Goal: Check status: Check status

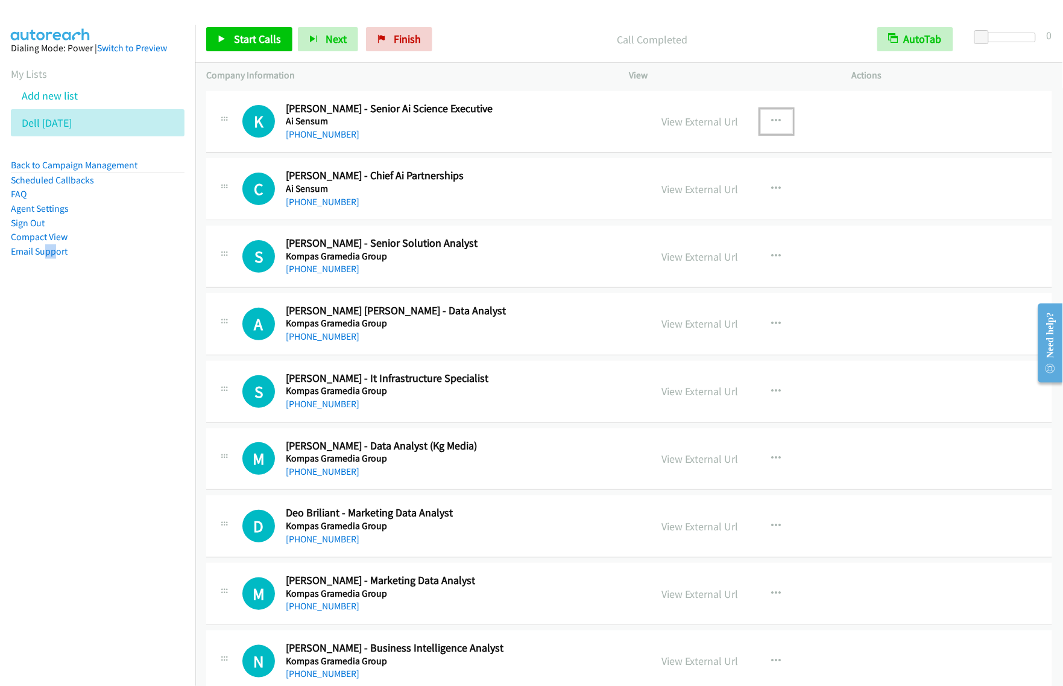
click at [772, 122] on icon "button" at bounding box center [777, 121] width 10 height 10
click at [743, 149] on link "View External Url" at bounding box center [712, 152] width 160 height 24
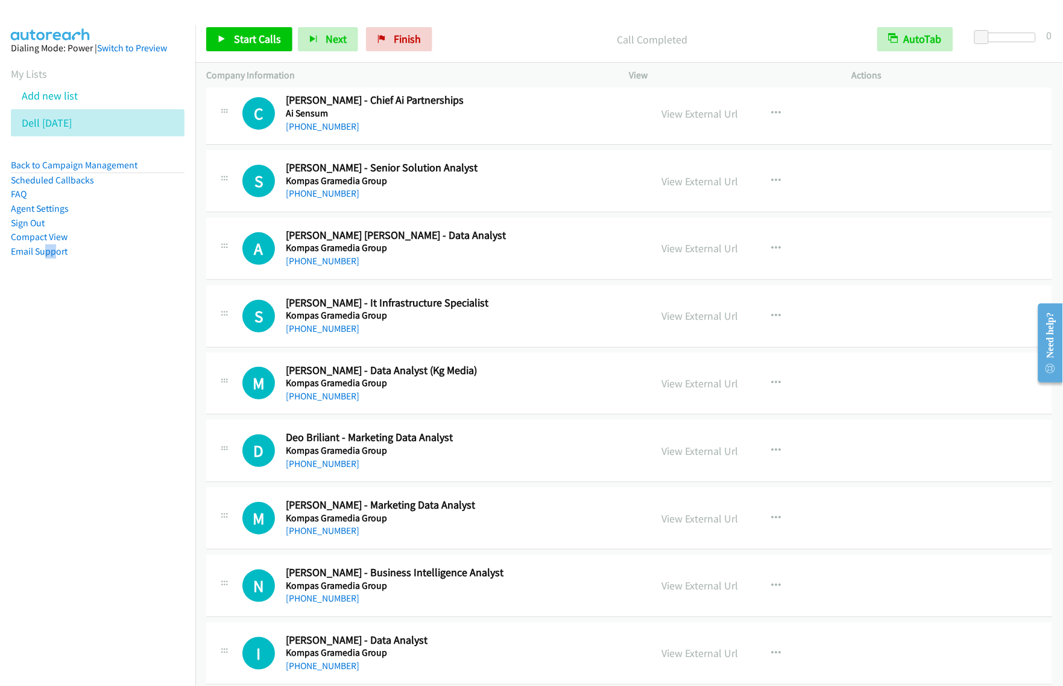
scroll to position [151, 0]
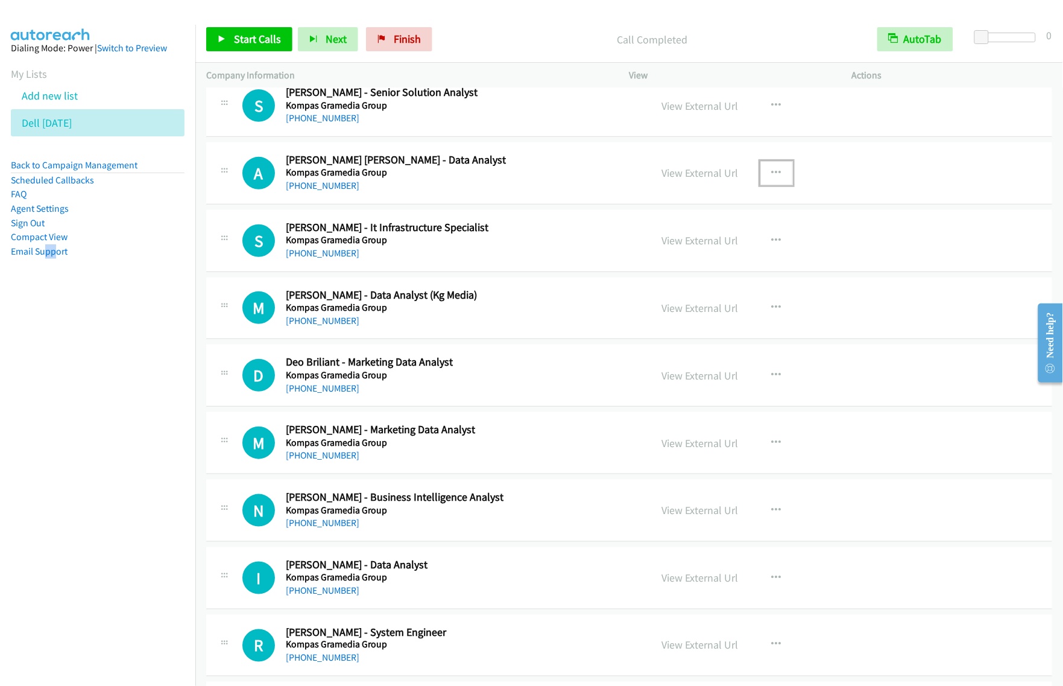
click at [773, 174] on icon "button" at bounding box center [777, 173] width 10 height 10
click at [713, 205] on link "View External Url" at bounding box center [712, 203] width 160 height 24
click at [124, 405] on nav "Dialing Mode: Power | Switch to Preview My Lists Add new list Dell [DATE] Back …" at bounding box center [98, 368] width 196 height 686
click at [772, 236] on icon "button" at bounding box center [777, 241] width 10 height 10
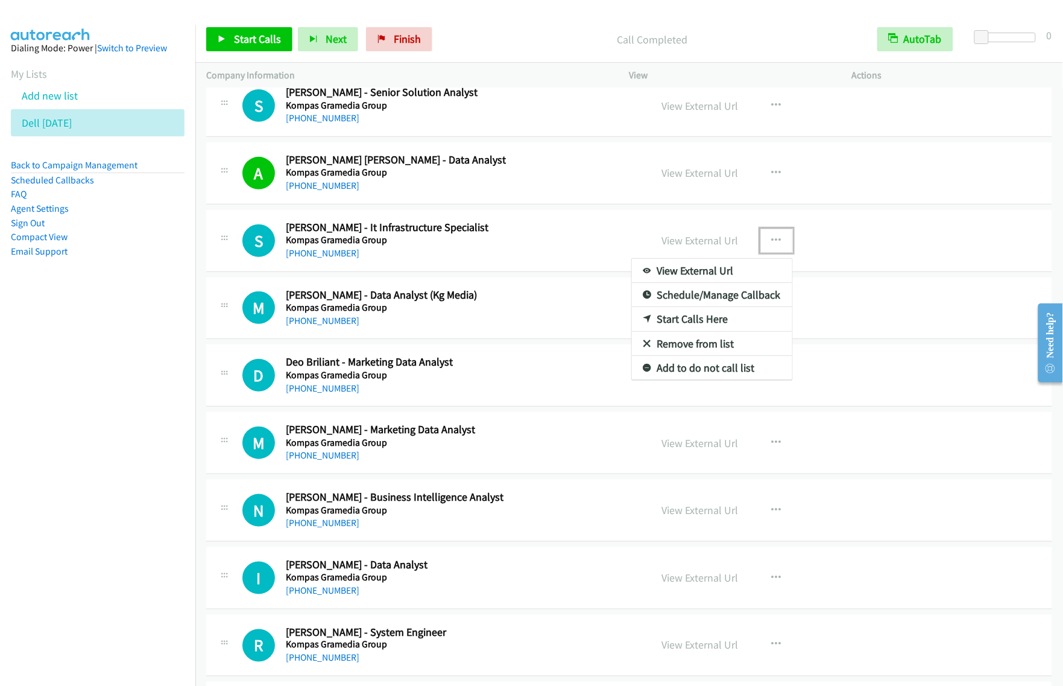
click at [506, 321] on div at bounding box center [531, 343] width 1063 height 686
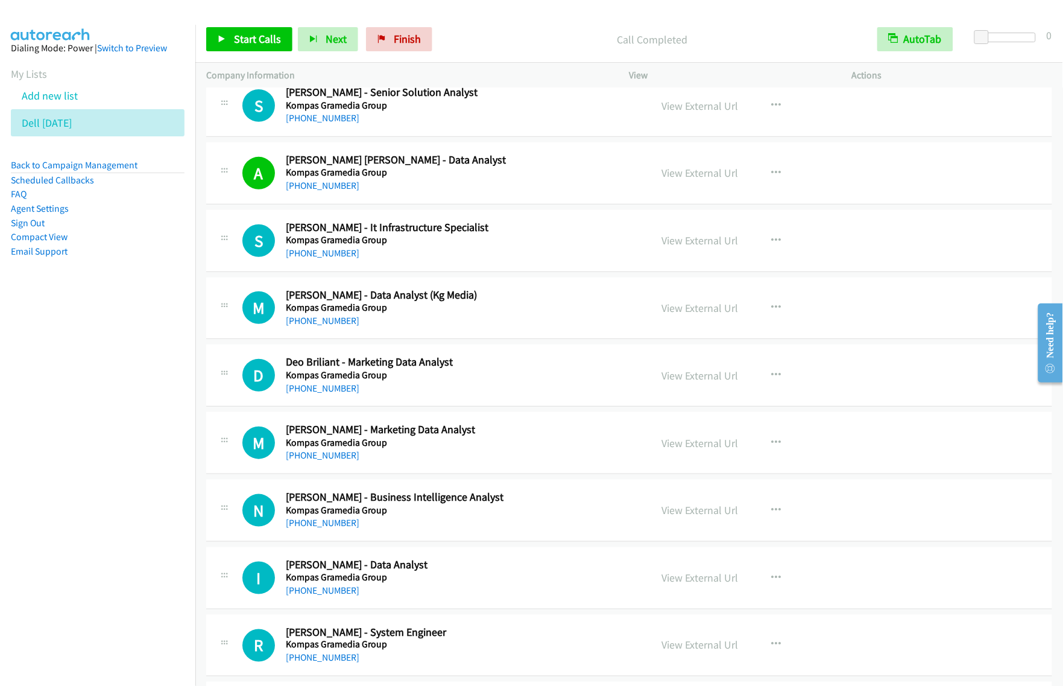
click at [130, 344] on nav "Dialing Mode: Power | Switch to Preview My Lists Add new list Dell [DATE] Back …" at bounding box center [98, 368] width 196 height 686
drag, startPoint x: 767, startPoint y: 233, endPoint x: 772, endPoint y: 240, distance: 8.2
click at [767, 233] on button "button" at bounding box center [776, 241] width 33 height 24
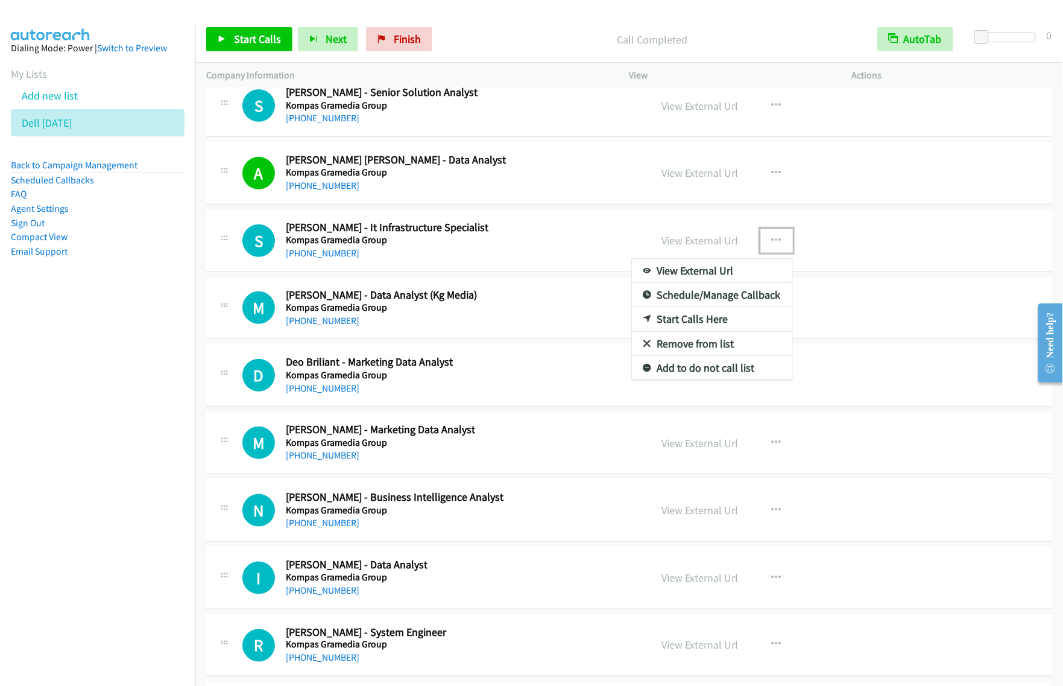
click at [733, 268] on link "View External Url" at bounding box center [712, 271] width 160 height 24
